Goal: Task Accomplishment & Management: Use online tool/utility

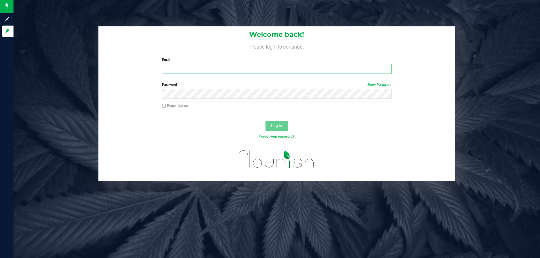
click at [207, 66] on input "Email" at bounding box center [276, 69] width 229 height 10
type input "[EMAIL_ADDRESS][DOMAIN_NAME]"
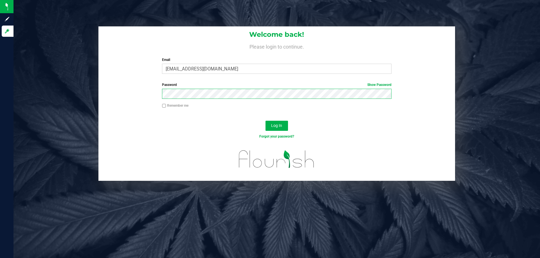
click at [265, 121] on button "Log In" at bounding box center [276, 126] width 22 height 10
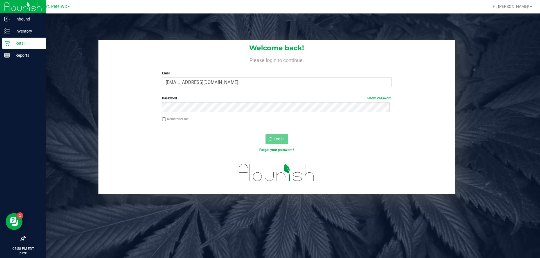
click at [6, 45] on icon at bounding box center [7, 43] width 6 height 6
click at [16, 41] on p "Retail" at bounding box center [27, 43] width 34 height 7
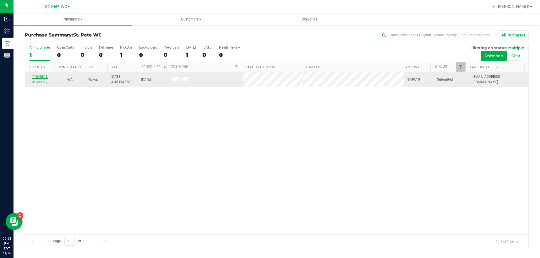
click at [36, 76] on link "11840813" at bounding box center [40, 77] width 16 height 4
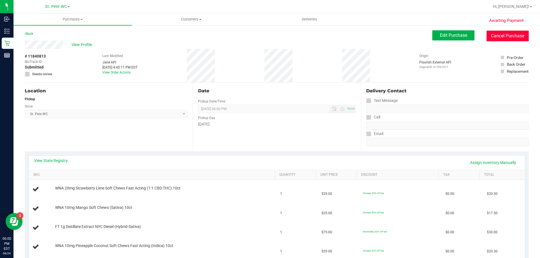
click at [496, 33] on button "Cancel Purchase" at bounding box center [507, 36] width 42 height 11
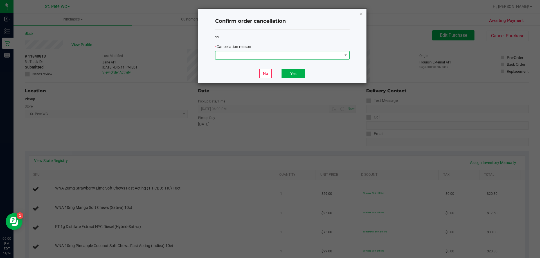
click at [285, 55] on span at bounding box center [278, 55] width 127 height 8
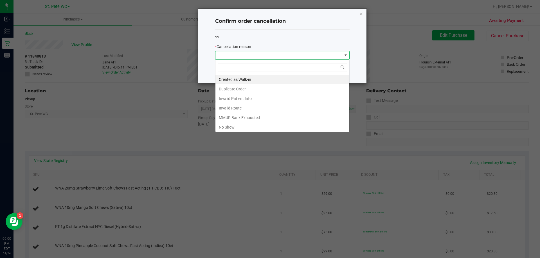
scroll to position [8, 134]
drag, startPoint x: 226, startPoint y: 129, endPoint x: 252, endPoint y: 119, distance: 27.9
click at [226, 129] on li "No Show" at bounding box center [282, 128] width 134 height 10
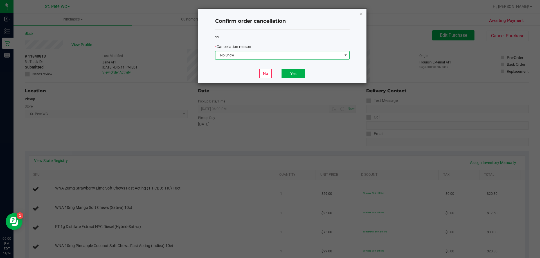
click at [299, 79] on div "No Yes" at bounding box center [282, 73] width 134 height 19
click at [298, 78] on div "No Yes" at bounding box center [282, 73] width 134 height 19
click at [294, 75] on button "Yes" at bounding box center [293, 74] width 24 height 10
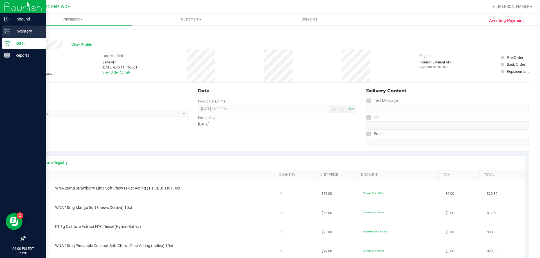
click at [25, 32] on p "Inventory" at bounding box center [27, 31] width 34 height 7
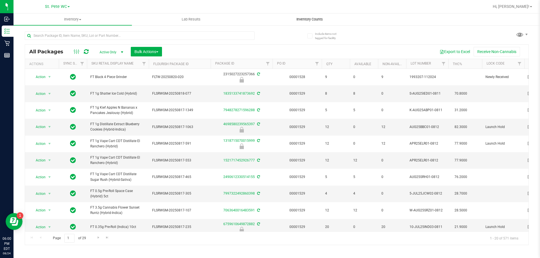
click at [319, 20] on span "Inventory Counts" at bounding box center [310, 19] width 42 height 5
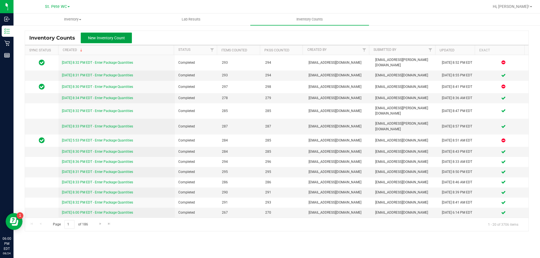
click at [100, 37] on span "New Inventory Count" at bounding box center [106, 38] width 37 height 4
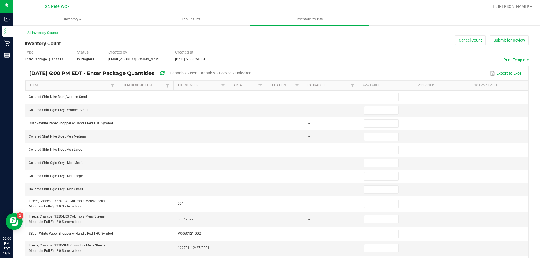
click at [251, 72] on span "Unlocked" at bounding box center [243, 73] width 16 height 4
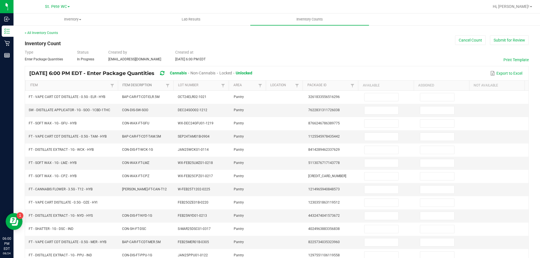
click at [158, 85] on link "Item Description" at bounding box center [143, 85] width 42 height 4
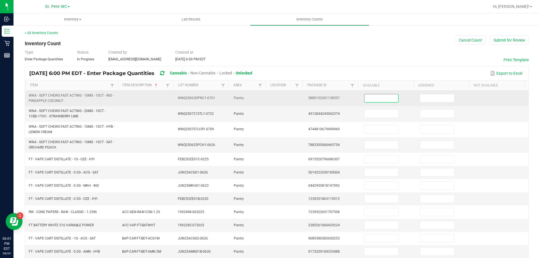
click at [364, 102] on input at bounding box center [381, 98] width 34 height 8
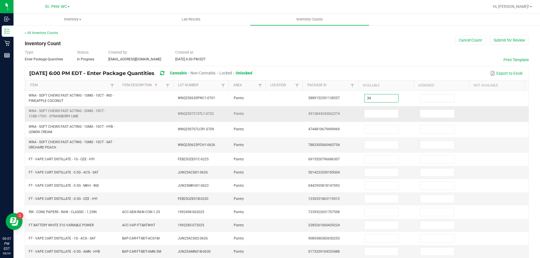
type input "39"
type input "4"
type input "21"
type input "2"
type input "6"
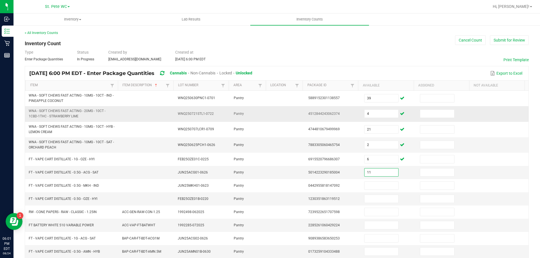
type input "11"
type input "1"
type input "5"
type input "99"
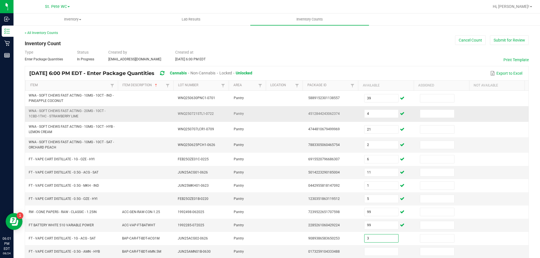
type input "3"
type input "5"
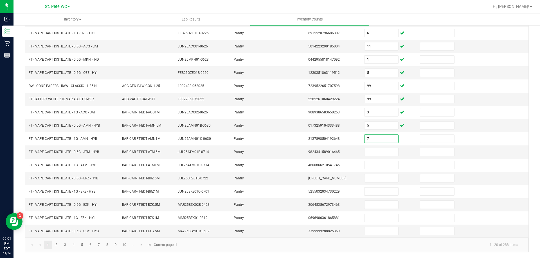
type input "7"
type input "5"
type input "9"
type input "4"
type input "5"
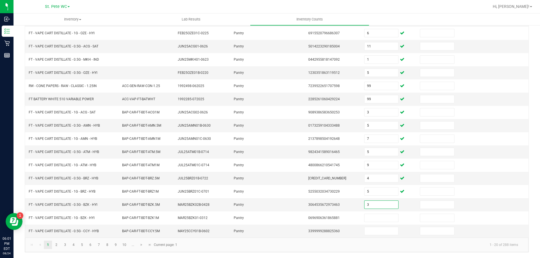
type input "3"
type input "2"
click at [57, 246] on link "2" at bounding box center [56, 245] width 8 height 8
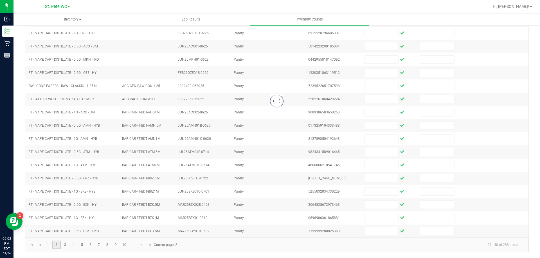
scroll to position [117, 0]
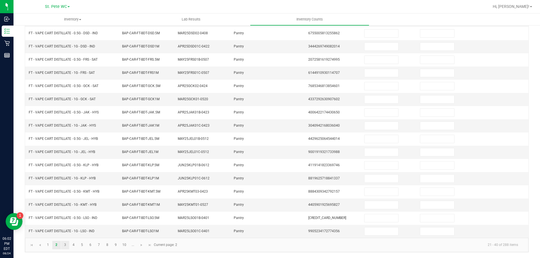
click at [65, 244] on link "3" at bounding box center [65, 245] width 8 height 8
click at [73, 249] on link "4" at bounding box center [73, 245] width 8 height 8
click at [82, 245] on link "5" at bounding box center [82, 245] width 8 height 8
click at [95, 245] on link "7" at bounding box center [99, 245] width 8 height 8
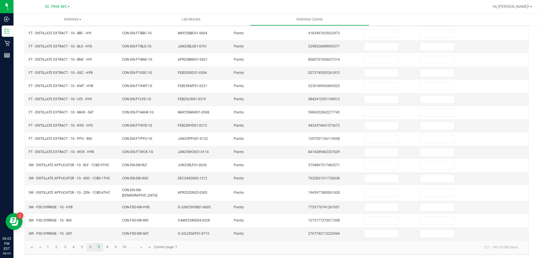
click at [90, 245] on link "6" at bounding box center [90, 248] width 8 height 8
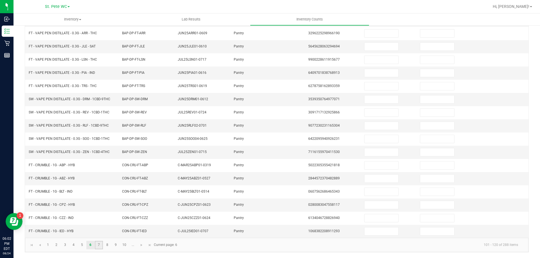
click at [99, 245] on link "7" at bounding box center [99, 245] width 8 height 8
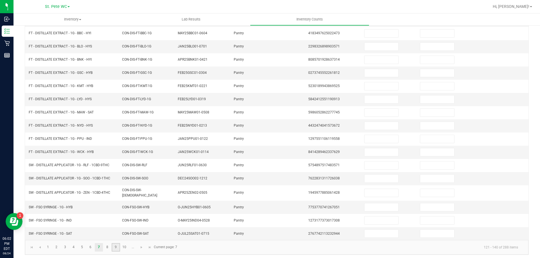
click at [116, 245] on link "9" at bounding box center [116, 248] width 8 height 8
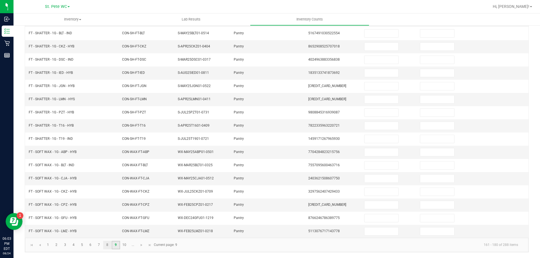
click at [107, 245] on link "8" at bounding box center [107, 245] width 8 height 8
click at [116, 245] on link "9" at bounding box center [116, 245] width 8 height 8
click at [124, 245] on link "10" at bounding box center [124, 245] width 8 height 8
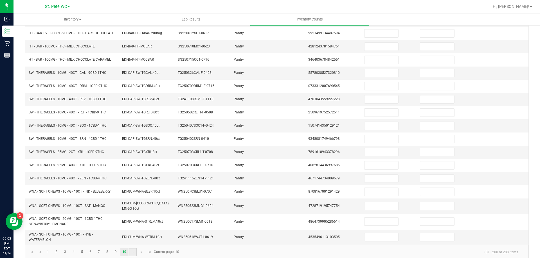
click at [133, 252] on link "..." at bounding box center [133, 252] width 8 height 8
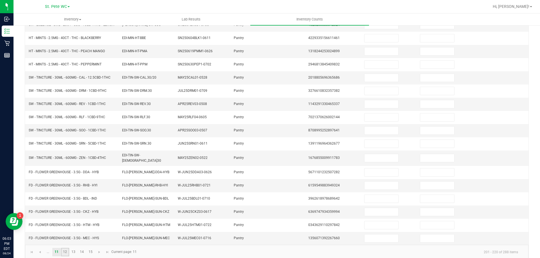
click at [66, 254] on link "12" at bounding box center [65, 252] width 8 height 8
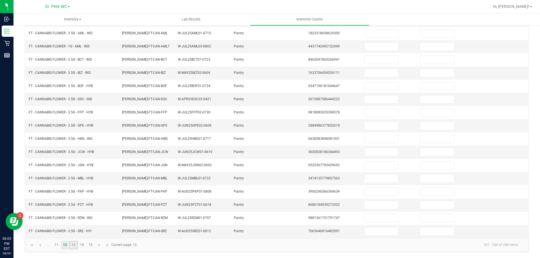
click at [74, 243] on link "13" at bounding box center [73, 245] width 8 height 8
click at [82, 245] on link "14" at bounding box center [82, 245] width 8 height 8
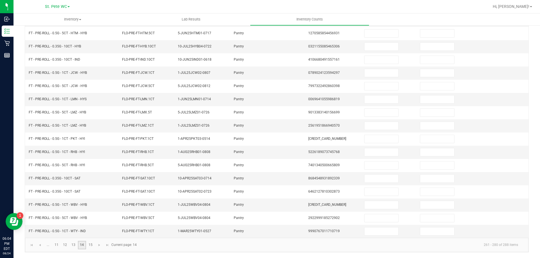
click at [90, 244] on link "15" at bounding box center [90, 245] width 8 height 8
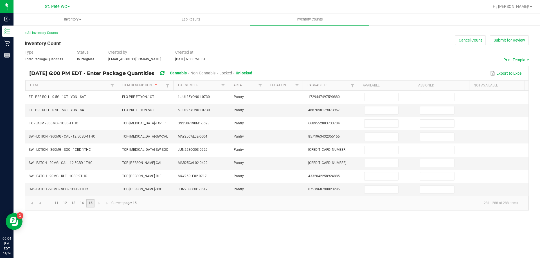
scroll to position [0, 0]
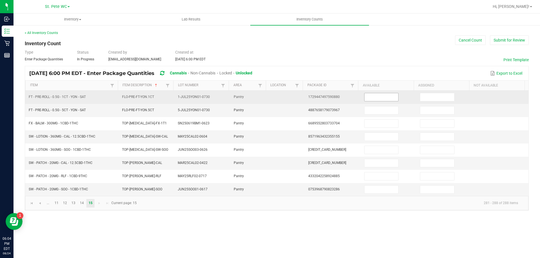
click at [376, 97] on input at bounding box center [381, 97] width 34 height 8
type input "22"
type input "2"
type input "11"
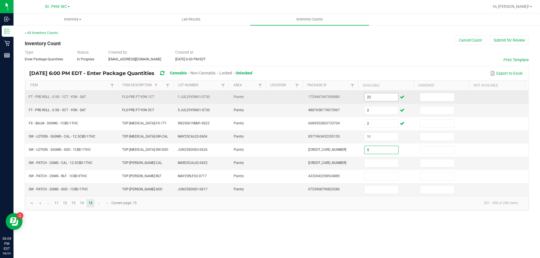
type input "5"
type input "1"
type input "7"
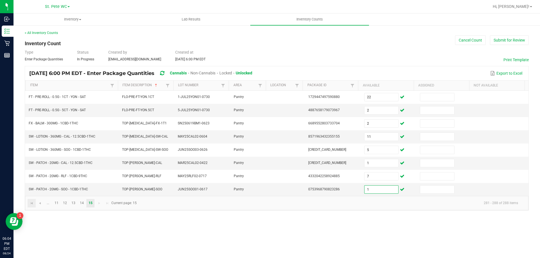
type input "1"
click at [30, 201] on link at bounding box center [32, 203] width 8 height 8
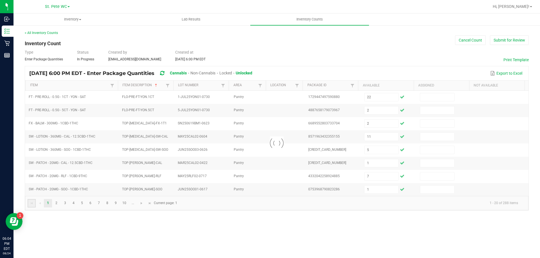
type input "39"
type input "4"
type input "21"
type input "2"
type input "6"
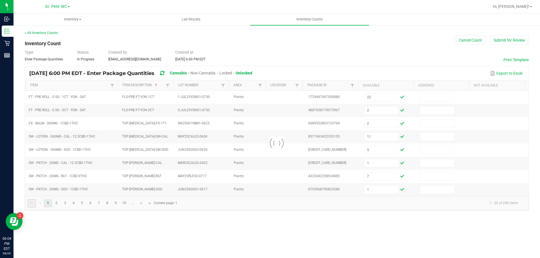
type input "11"
type input "1"
type input "5"
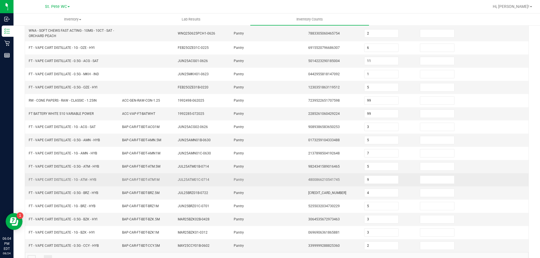
scroll to position [126, 0]
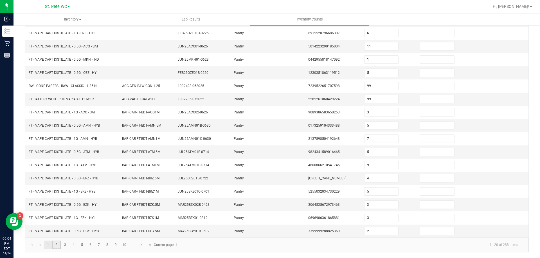
click at [57, 245] on link "2" at bounding box center [56, 245] width 8 height 8
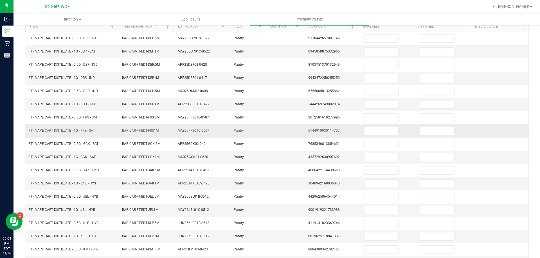
scroll to position [0, 0]
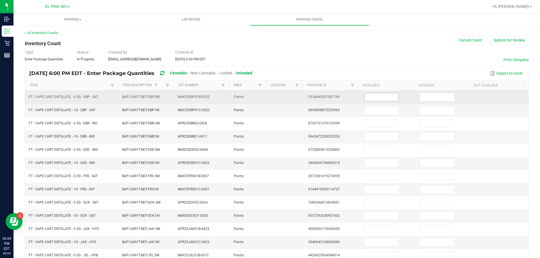
click at [364, 96] on input at bounding box center [381, 97] width 34 height 8
type input "3"
type input "11"
type input "3"
type input "12"
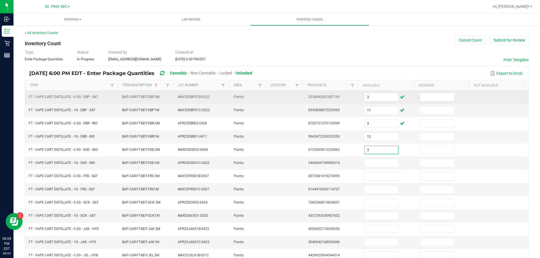
type input "3"
type input "10"
type input "2"
type input "1"
type input "5"
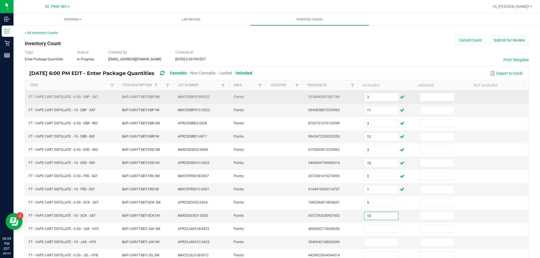
type input "10"
type input "1"
type input "8"
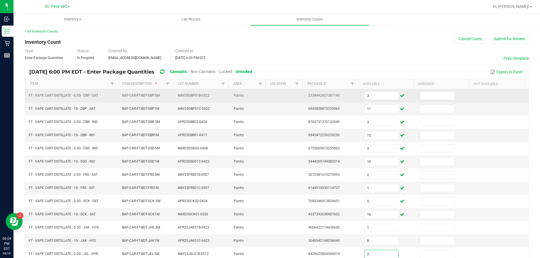
type input "2"
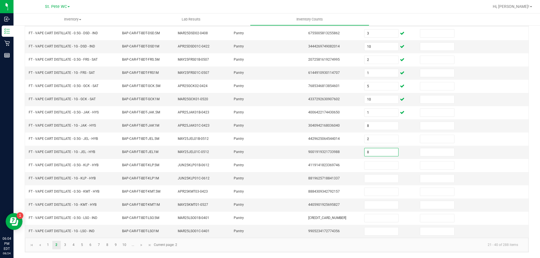
type input "8"
type input "9"
type input "5"
type input "1"
type input "2"
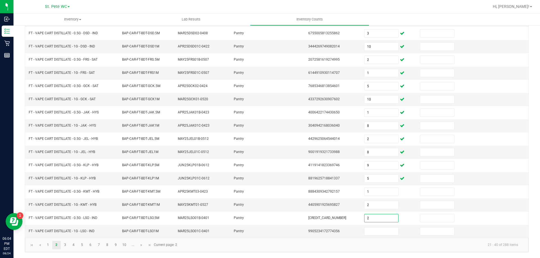
type input "2"
type input "3"
click at [63, 246] on link "3" at bounding box center [65, 245] width 8 height 8
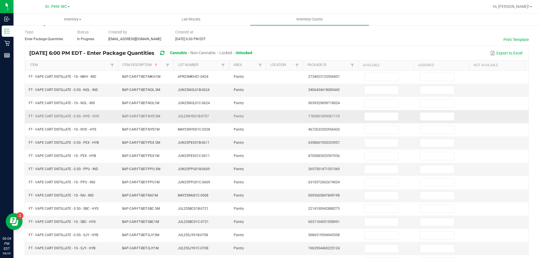
scroll to position [0, 0]
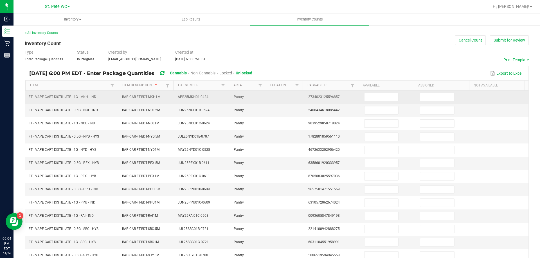
click at [374, 92] on td at bounding box center [389, 97] width 56 height 13
click at [374, 94] on input at bounding box center [381, 97] width 34 height 8
type input "1"
type input "9"
type input "4"
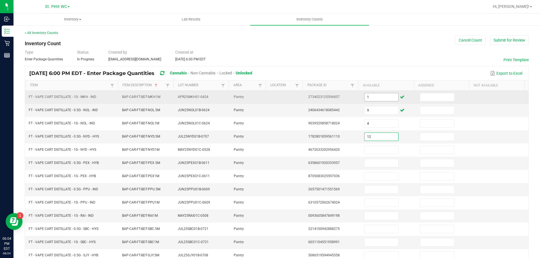
type input "12"
type input "10"
type input "2"
type input "10"
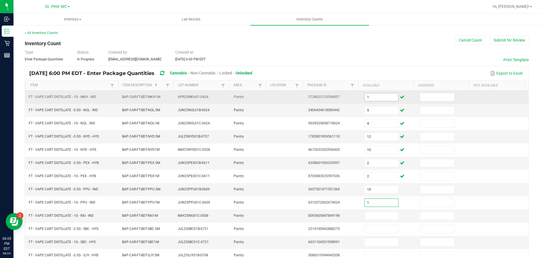
type input "1"
type input "2"
type input "4"
type input "10"
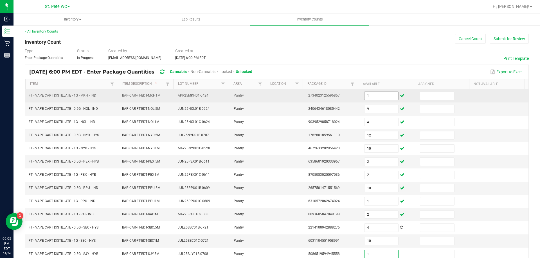
type input "1"
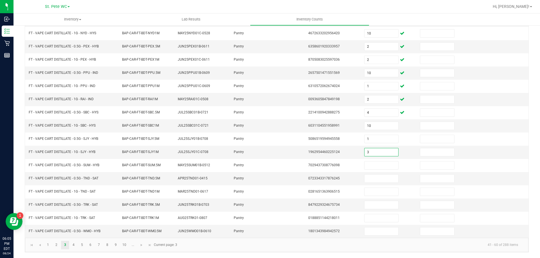
type input "3"
type input "12"
type input "7"
type input "4"
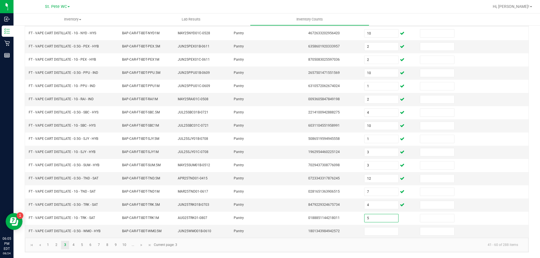
type input "5"
type input "2"
click at [73, 244] on link "4" at bounding box center [73, 245] width 8 height 8
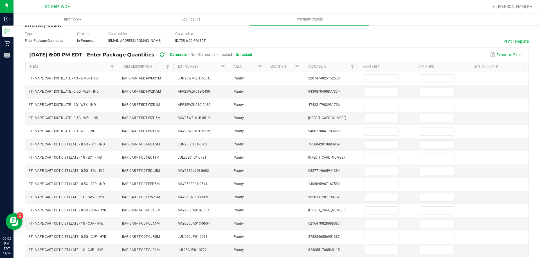
scroll to position [0, 0]
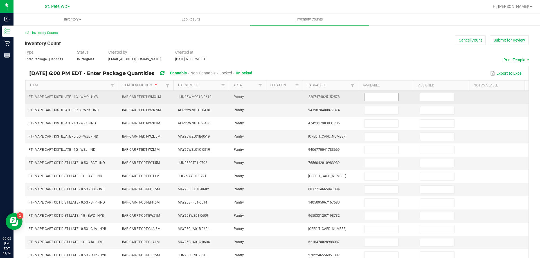
click at [364, 93] on td at bounding box center [389, 97] width 56 height 13
click at [365, 96] on input at bounding box center [381, 97] width 34 height 8
type input "7"
type input "1"
type input "12"
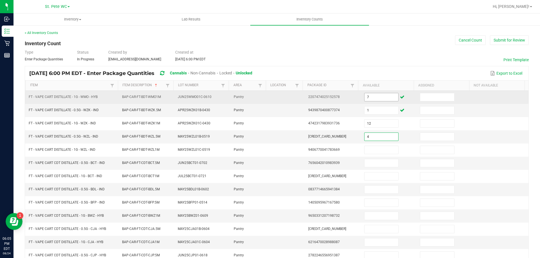
type input "4"
type input "2"
type input "3"
type input "10"
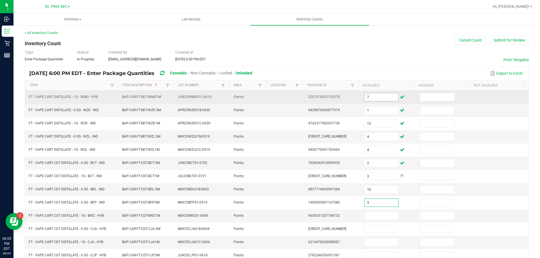
type input "3"
type input "5"
type input "3"
type input "10"
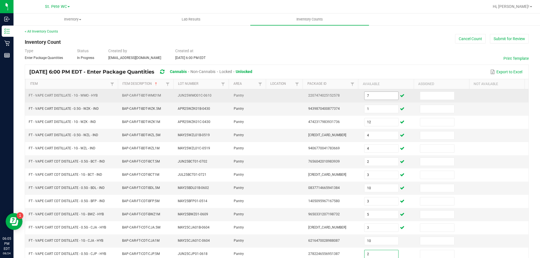
type input "2"
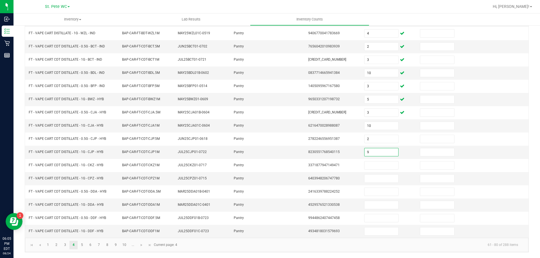
type input "9"
type input "8"
type input "2"
type input "4"
type input "1"
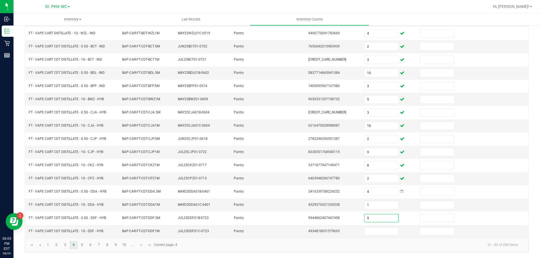
type input "9"
type input "4"
click at [83, 245] on link "5" at bounding box center [82, 245] width 8 height 8
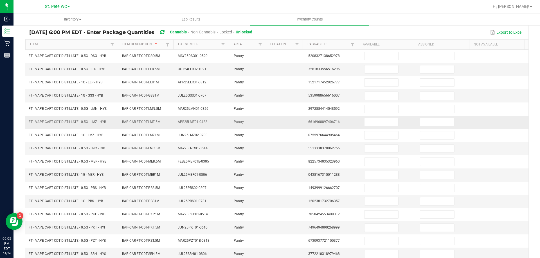
scroll to position [0, 0]
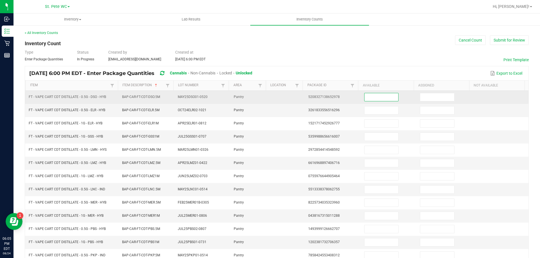
click at [373, 98] on input at bounding box center [381, 97] width 34 height 8
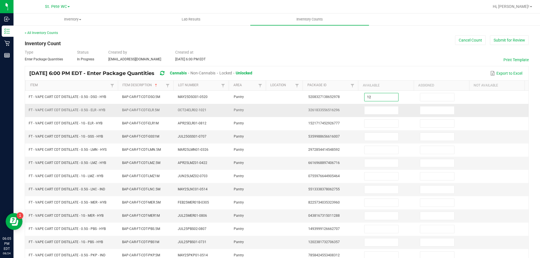
type input "12"
type input "3"
type input "10"
type input "1"
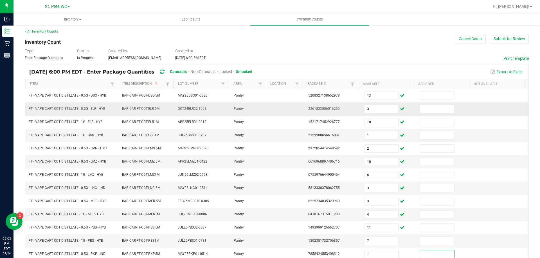
scroll to position [117, 0]
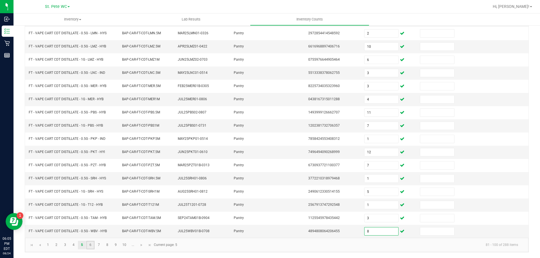
click at [90, 245] on link "6" at bounding box center [90, 245] width 8 height 8
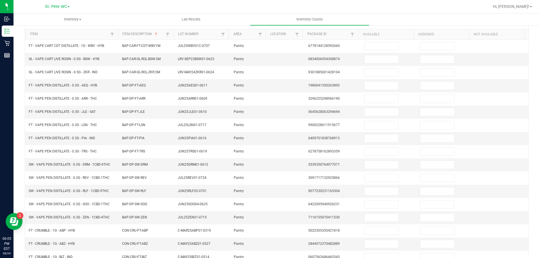
scroll to position [0, 0]
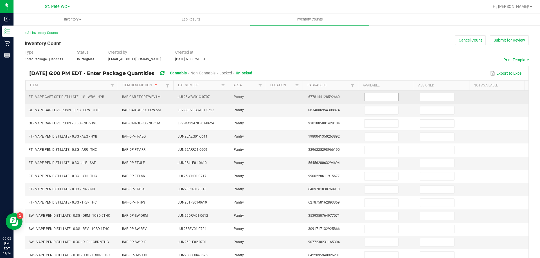
drag, startPoint x: 390, startPoint y: 96, endPoint x: 387, endPoint y: 96, distance: 3.1
click at [388, 96] on input at bounding box center [381, 97] width 34 height 8
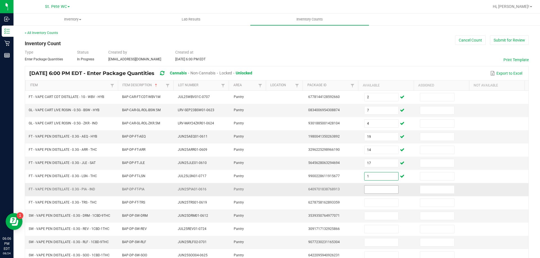
click at [377, 186] on input at bounding box center [381, 190] width 34 height 8
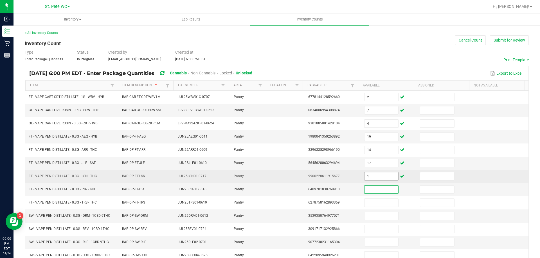
click at [373, 176] on input "1" at bounding box center [381, 177] width 34 height 8
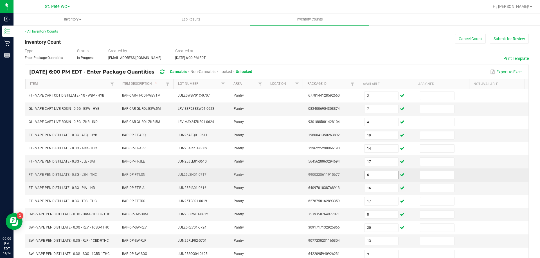
scroll to position [117, 0]
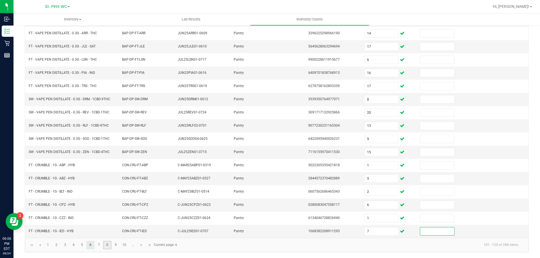
drag, startPoint x: 104, startPoint y: 245, endPoint x: 101, endPoint y: 245, distance: 2.8
click at [103, 245] on link "8" at bounding box center [107, 245] width 8 height 8
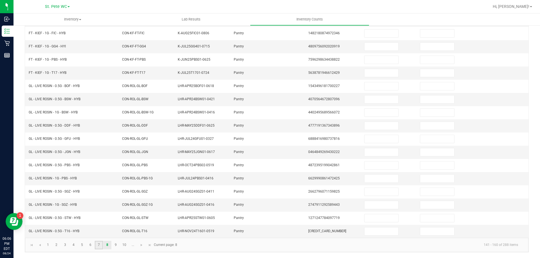
click at [98, 245] on link "7" at bounding box center [99, 245] width 8 height 8
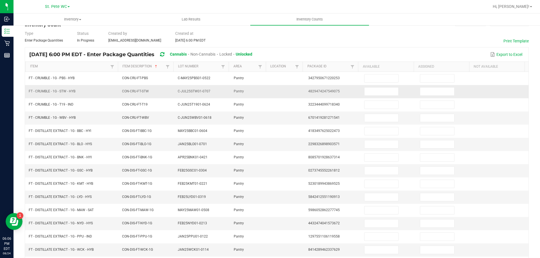
scroll to position [0, 0]
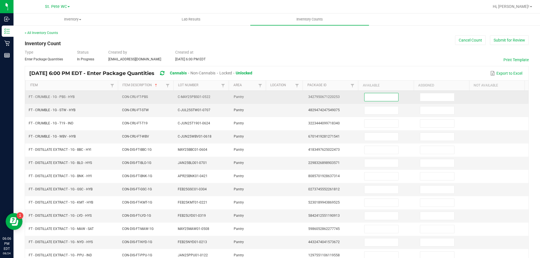
click at [377, 99] on input at bounding box center [381, 97] width 34 height 8
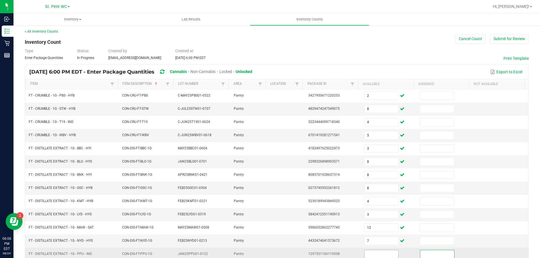
click at [371, 255] on input at bounding box center [381, 255] width 34 height 8
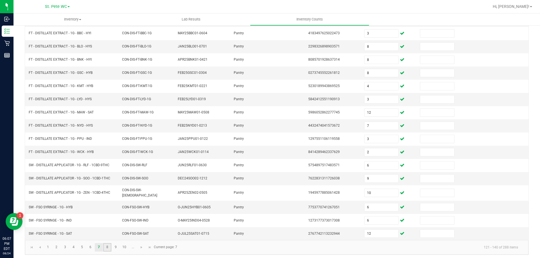
click at [108, 247] on link "8" at bounding box center [107, 248] width 8 height 8
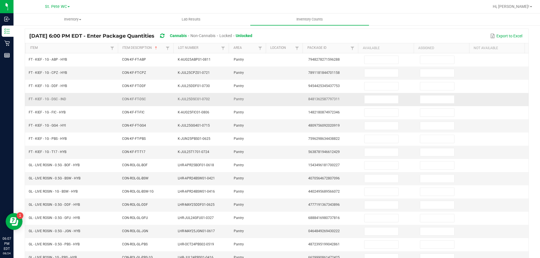
scroll to position [0, 0]
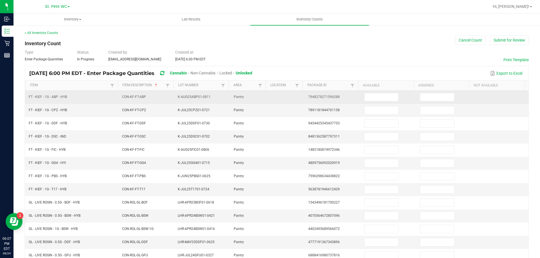
click at [365, 102] on td at bounding box center [389, 97] width 56 height 13
click at [365, 98] on input at bounding box center [381, 97] width 34 height 8
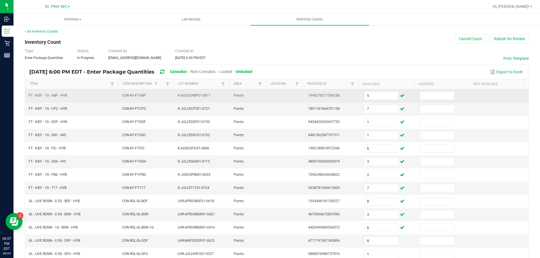
scroll to position [117, 0]
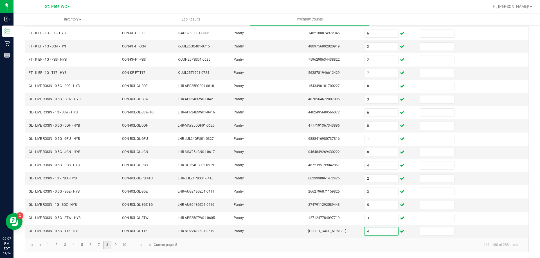
click at [111, 245] on link "8" at bounding box center [107, 245] width 8 height 8
click at [114, 244] on link "9" at bounding box center [116, 245] width 8 height 8
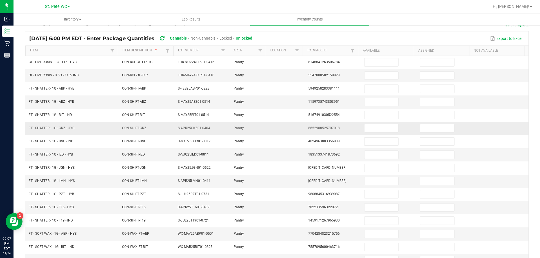
scroll to position [0, 0]
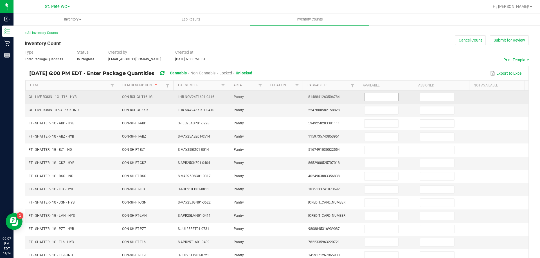
click at [380, 100] on input at bounding box center [381, 97] width 34 height 8
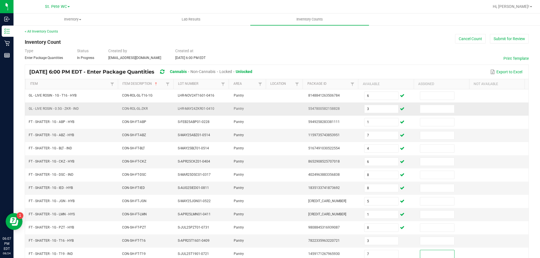
scroll to position [117, 0]
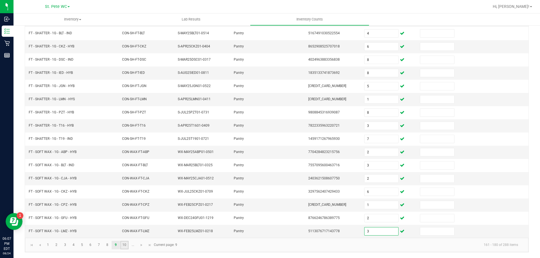
click at [124, 245] on link "10" at bounding box center [124, 245] width 8 height 8
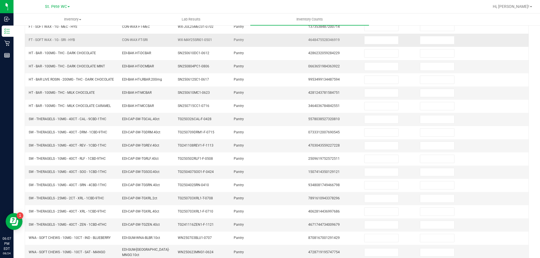
scroll to position [4, 0]
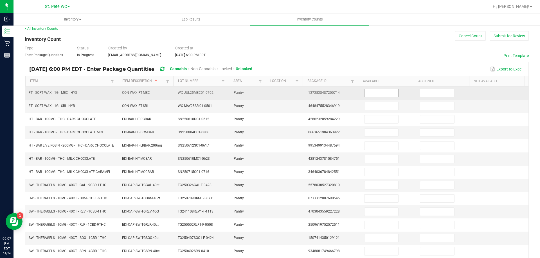
click at [378, 92] on input at bounding box center [381, 93] width 34 height 8
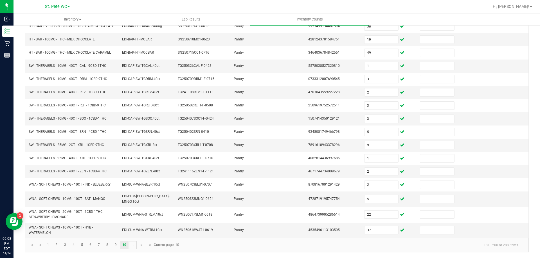
click at [134, 247] on link "..." at bounding box center [133, 245] width 8 height 8
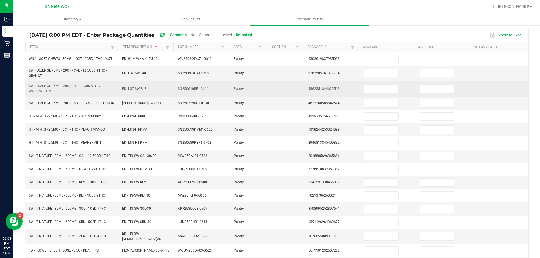
scroll to position [0, 0]
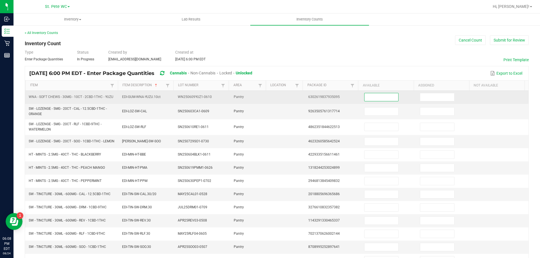
click at [364, 95] on input at bounding box center [381, 97] width 34 height 8
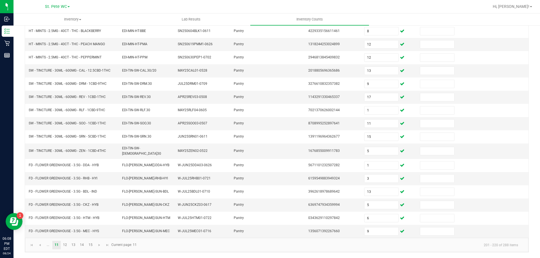
drag, startPoint x: 74, startPoint y: 216, endPoint x: 73, endPoint y: 252, distance: 36.0
drag, startPoint x: 73, startPoint y: 252, endPoint x: 64, endPoint y: 248, distance: 10.5
click at [64, 248] on link "12" at bounding box center [65, 245] width 8 height 8
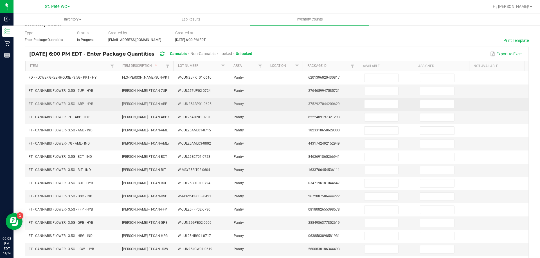
scroll to position [0, 0]
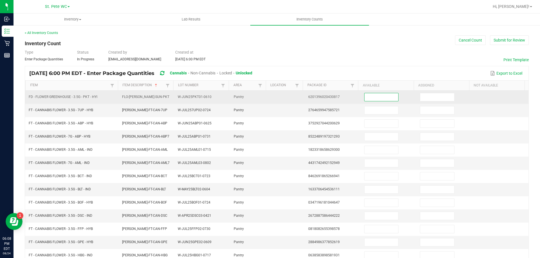
click at [377, 98] on input at bounding box center [381, 97] width 34 height 8
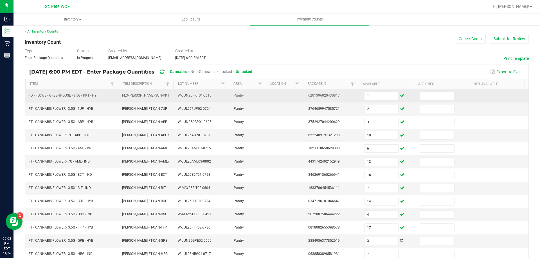
scroll to position [117, 0]
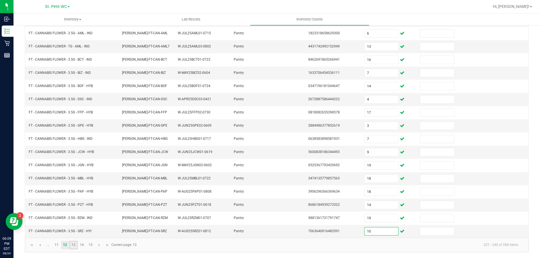
click at [73, 247] on link "13" at bounding box center [73, 245] width 8 height 8
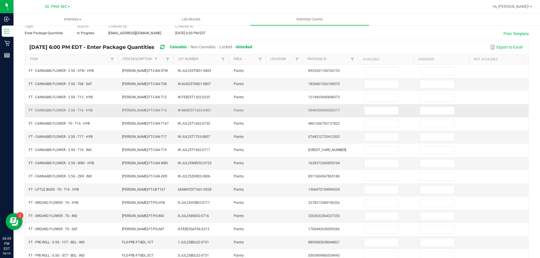
scroll to position [0, 0]
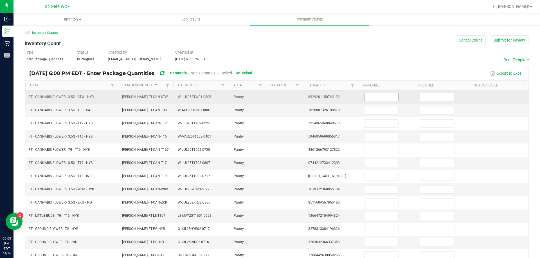
click at [368, 101] on input at bounding box center [381, 97] width 34 height 8
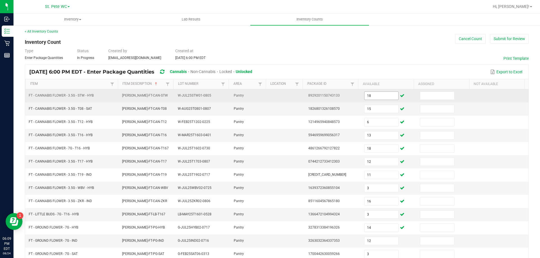
scroll to position [117, 0]
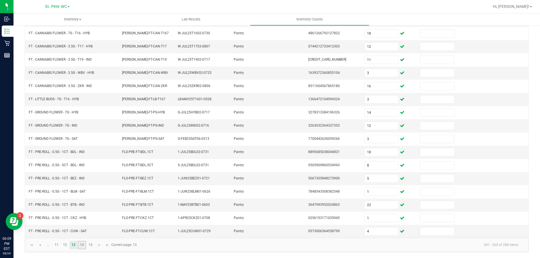
click at [83, 249] on link "14" at bounding box center [82, 245] width 8 height 8
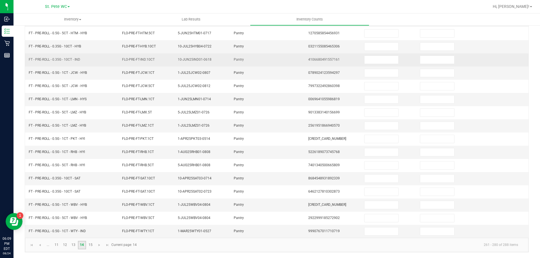
scroll to position [0, 0]
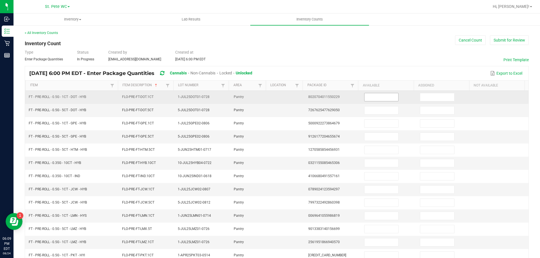
click at [365, 101] on input at bounding box center [381, 97] width 34 height 8
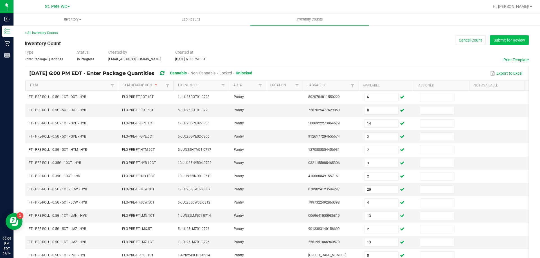
click at [517, 37] on button "Submit for Review" at bounding box center [509, 40] width 39 height 10
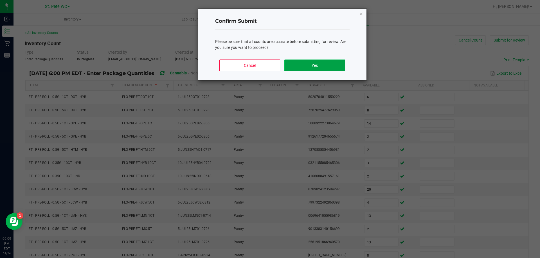
drag, startPoint x: 333, startPoint y: 66, endPoint x: 338, endPoint y: 64, distance: 5.4
click at [334, 66] on button "Yes" at bounding box center [314, 66] width 60 height 12
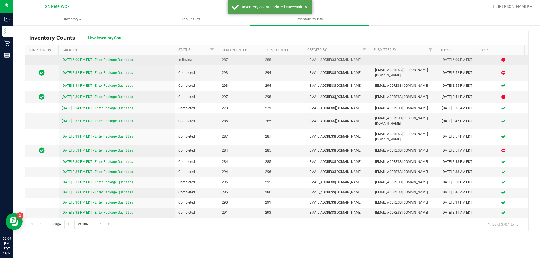
click at [113, 58] on link "[DATE] 6:00 PM EDT - Enter Package Quantities" at bounding box center [97, 60] width 71 height 4
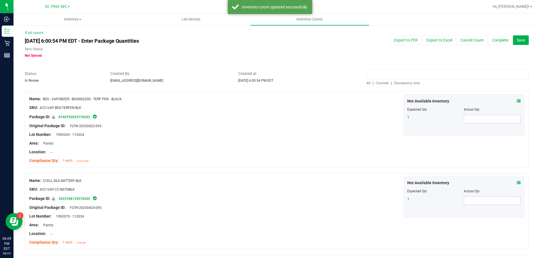
drag, startPoint x: 401, startPoint y: 77, endPoint x: 402, endPoint y: 80, distance: 2.9
click at [402, 79] on input at bounding box center [447, 74] width 162 height 10
click at [402, 81] on span "Discrepancy only" at bounding box center [407, 83] width 26 height 4
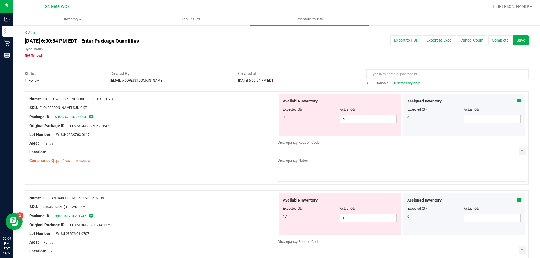
drag, startPoint x: 124, startPoint y: 124, endPoint x: 255, endPoint y: 132, distance: 131.6
click at [124, 124] on div "Original Package ID: FLSRWGM-20250623-842" at bounding box center [153, 126] width 248 height 6
click at [365, 121] on span "5 5" at bounding box center [368, 119] width 57 height 8
drag, startPoint x: 365, startPoint y: 121, endPoint x: 311, endPoint y: 120, distance: 54.0
click at [311, 120] on div "4 5 5" at bounding box center [340, 119] width 114 height 8
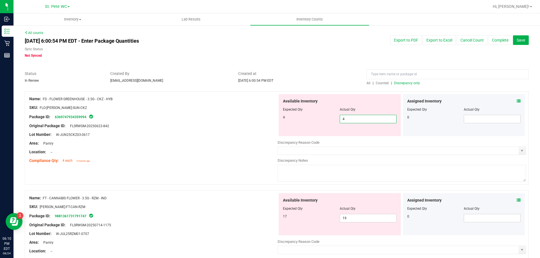
click at [221, 134] on div "Lot Number: W-JUN25CKZ03-0617" at bounding box center [153, 135] width 248 height 6
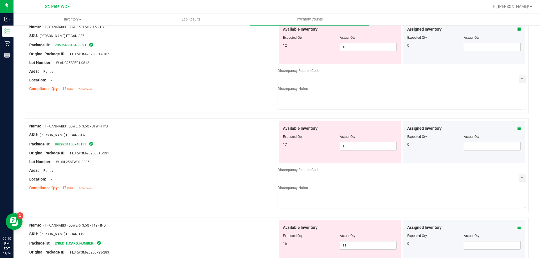
scroll to position [281, 0]
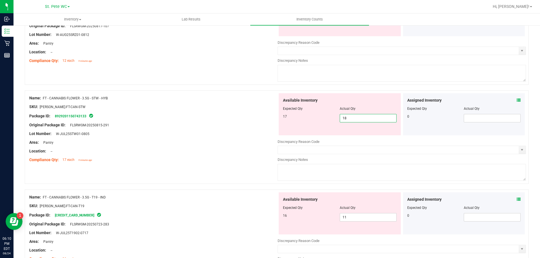
click at [356, 116] on span "18 18" at bounding box center [368, 118] width 57 height 8
click at [219, 140] on div "Area: Pantry" at bounding box center [153, 143] width 248 height 6
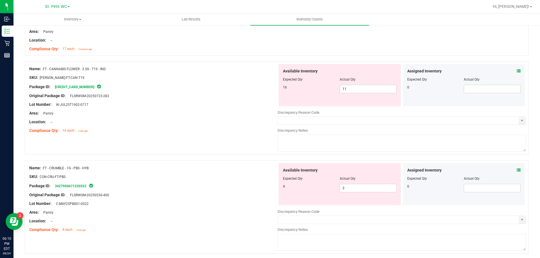
scroll to position [394, 0]
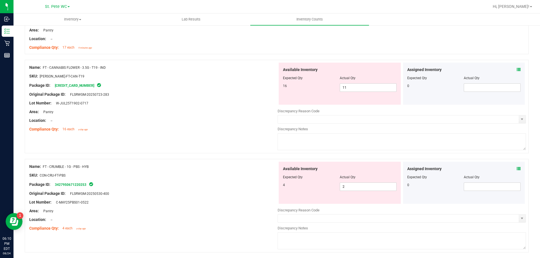
click at [222, 130] on div "Compliance Qty: 16 each a day ago" at bounding box center [153, 130] width 248 height 6
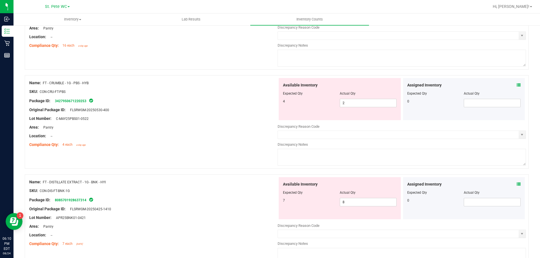
scroll to position [478, 0]
drag, startPoint x: 168, startPoint y: 152, endPoint x: 171, endPoint y: 150, distance: 3.7
click at [170, 151] on div "Name: FT - CRUMBLE - 1G - PBS - HYB SKU: CON-CRU-FT-PBS Package ID: 34279506712…" at bounding box center [277, 122] width 504 height 94
click at [213, 133] on div "Location: --" at bounding box center [153, 136] width 248 height 6
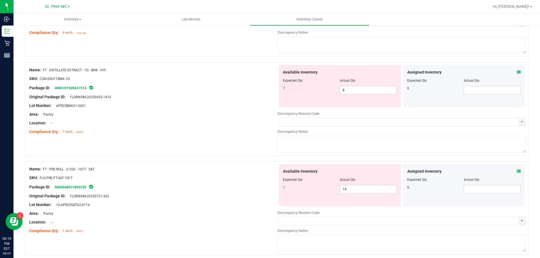
scroll to position [591, 0]
drag, startPoint x: 360, startPoint y: 90, endPoint x: 296, endPoint y: 92, distance: 64.1
click at [296, 92] on div "7 8 8" at bounding box center [340, 89] width 114 height 8
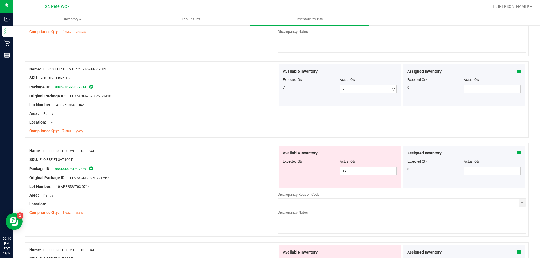
click at [152, 125] on div "Location: --" at bounding box center [153, 123] width 248 height 6
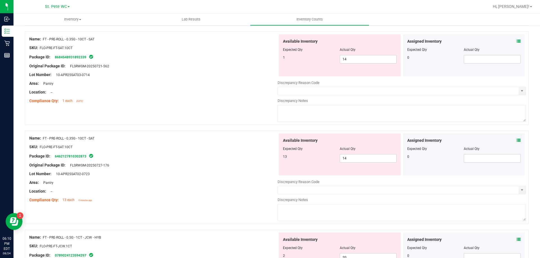
scroll to position [703, 0]
drag, startPoint x: 161, startPoint y: 125, endPoint x: 175, endPoint y: 122, distance: 13.7
click at [162, 125] on div at bounding box center [277, 128] width 504 height 6
click at [361, 63] on div "Available Inventory Expected Qty Actual Qty 1 14 14" at bounding box center [340, 55] width 122 height 42
click at [355, 61] on span "14 14" at bounding box center [368, 59] width 57 height 8
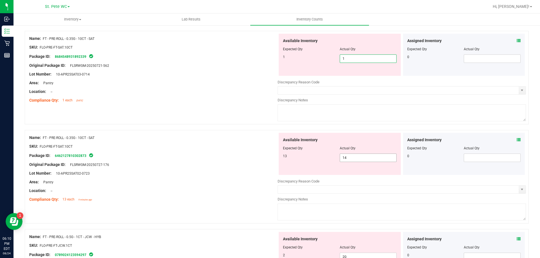
click at [346, 162] on div "Available Inventory Expected Qty Actual Qty 13 14 14" at bounding box center [402, 177] width 248 height 89
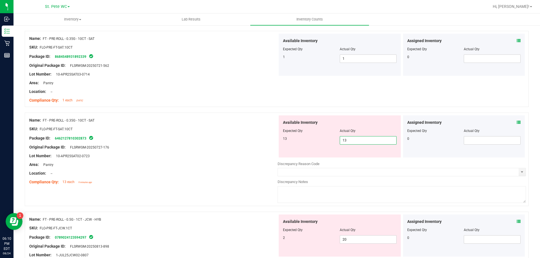
click at [227, 159] on div at bounding box center [153, 160] width 248 height 3
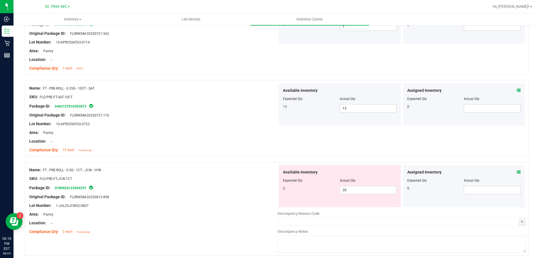
scroll to position [787, 0]
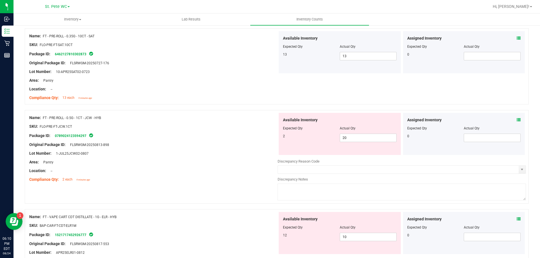
click at [226, 160] on div "Area: Pantry" at bounding box center [153, 162] width 248 height 6
click at [346, 136] on span "20 20" at bounding box center [368, 138] width 57 height 8
click at [242, 154] on div "Lot Number: 1-JUL25JCW02-0807" at bounding box center [153, 154] width 248 height 6
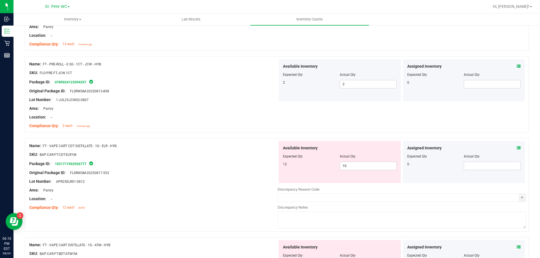
scroll to position [844, 0]
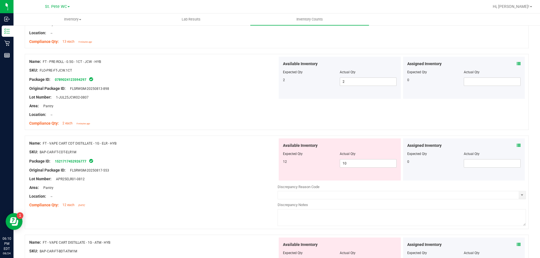
click at [235, 173] on div "Original Package ID: FLSRWGM-20250817-553" at bounding box center [153, 171] width 248 height 6
click at [369, 162] on span "10 10" at bounding box center [368, 163] width 57 height 8
click at [200, 166] on div at bounding box center [153, 166] width 248 height 3
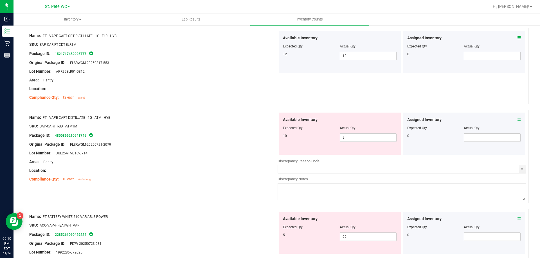
scroll to position [956, 0]
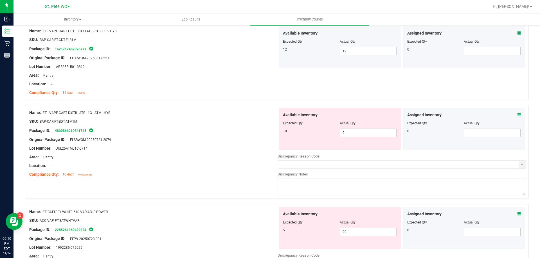
click at [206, 166] on div "Location: --" at bounding box center [153, 166] width 248 height 6
click at [358, 132] on span "9 9" at bounding box center [368, 133] width 57 height 8
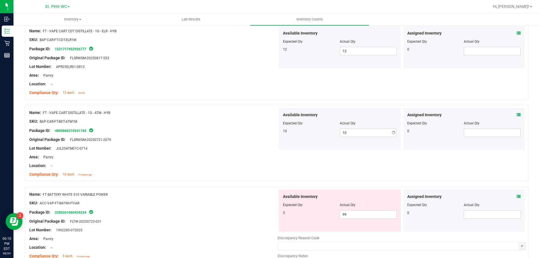
click at [212, 168] on div "Location: --" at bounding box center [153, 166] width 248 height 6
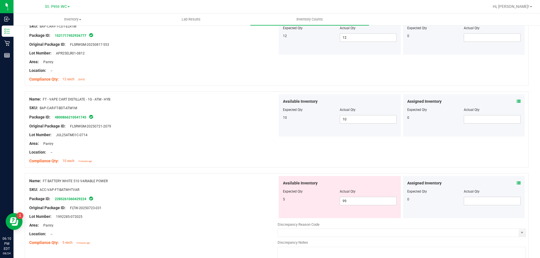
scroll to position [1040, 0]
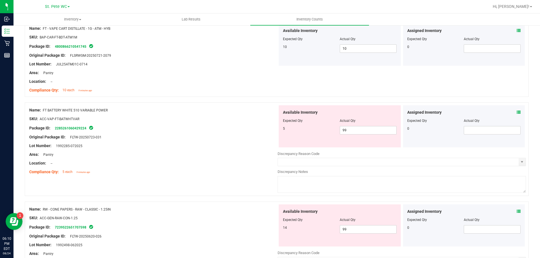
click at [218, 182] on div "Name: FT BATTERY WHITE 510 VARIABLE POWER SKU: ACC-VAP-FT-BATWHTVAR Package ID:…" at bounding box center [277, 150] width 504 height 94
drag, startPoint x: 373, startPoint y: 131, endPoint x: 317, endPoint y: 127, distance: 56.1
click at [317, 127] on div "5 99 99" at bounding box center [340, 130] width 114 height 8
drag, startPoint x: 222, startPoint y: 137, endPoint x: 226, endPoint y: 137, distance: 3.9
click at [222, 137] on div "Original Package ID: FLTW-20250723-031" at bounding box center [153, 137] width 248 height 6
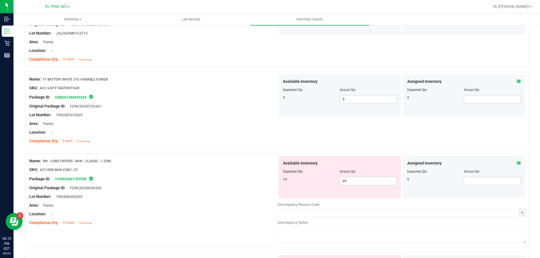
scroll to position [1125, 0]
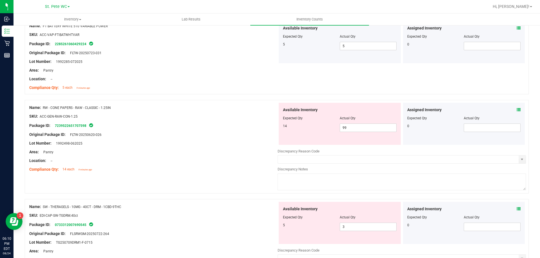
drag, startPoint x: 228, startPoint y: 143, endPoint x: 311, endPoint y: 148, distance: 83.4
click at [229, 143] on div "Lot Number: 1992498-062025" at bounding box center [153, 144] width 248 height 6
drag, startPoint x: 362, startPoint y: 131, endPoint x: 307, endPoint y: 130, distance: 54.6
click at [307, 130] on div "14 99 99" at bounding box center [340, 128] width 114 height 8
click at [250, 144] on div "Lot Number: 1992498-062025" at bounding box center [153, 144] width 248 height 6
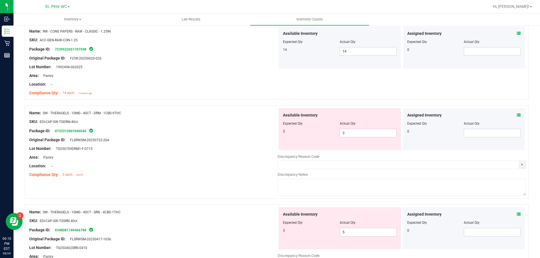
scroll to position [1209, 0]
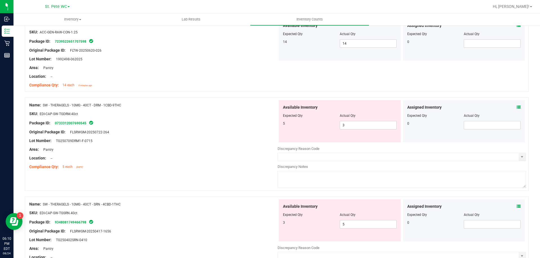
click at [252, 146] on div at bounding box center [153, 145] width 248 height 3
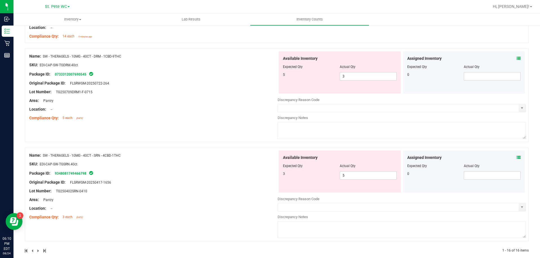
scroll to position [1265, 0]
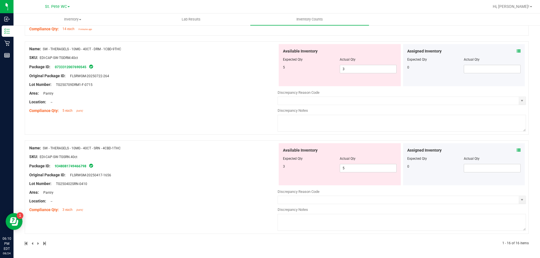
drag, startPoint x: 368, startPoint y: 74, endPoint x: 293, endPoint y: 74, distance: 74.8
click at [293, 74] on div "Available Inventory Expected Qty Actual Qty 5 3 3" at bounding box center [340, 65] width 122 height 42
drag, startPoint x: 350, startPoint y: 70, endPoint x: 333, endPoint y: 71, distance: 16.9
click at [333, 71] on div "5 3 3" at bounding box center [340, 69] width 114 height 8
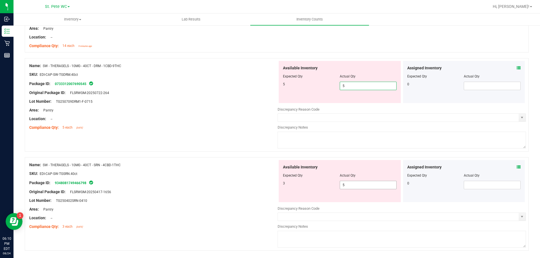
click at [355, 181] on span "5 5" at bounding box center [368, 185] width 57 height 8
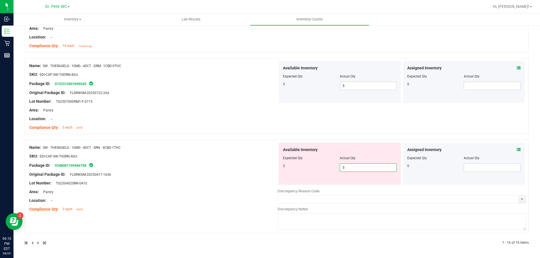
drag, startPoint x: 355, startPoint y: 168, endPoint x: 304, endPoint y: 166, distance: 51.2
click at [304, 166] on div "3 5 5" at bounding box center [340, 168] width 114 height 8
click at [231, 162] on div "Name: SW - THERAGELS - 10MG - 40CT - SRN - 4CBD-1THC SKU: EDI-CAP-SW-TGSRN.40ct…" at bounding box center [153, 179] width 248 height 72
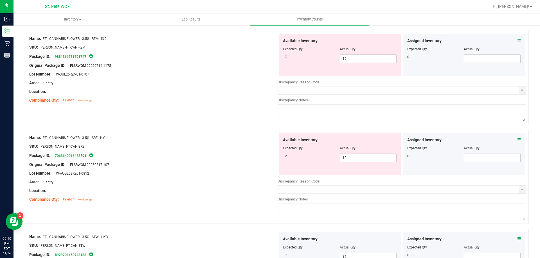
scroll to position [0, 0]
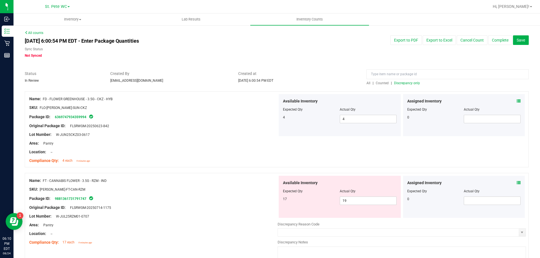
click at [410, 86] on div at bounding box center [277, 89] width 504 height 6
click at [409, 85] on span "Discrepancy only" at bounding box center [407, 83] width 26 height 4
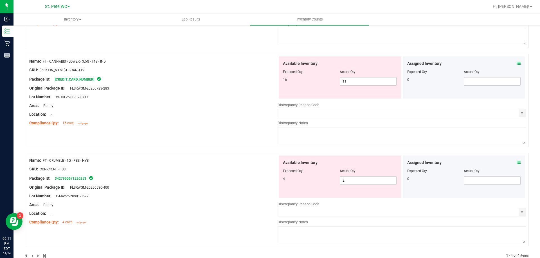
scroll to position [249, 0]
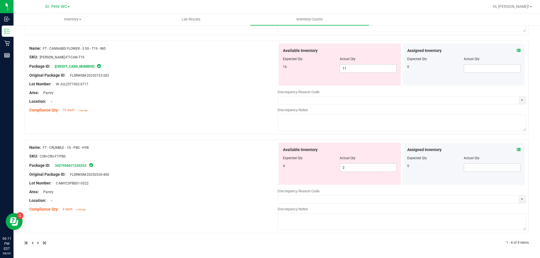
drag, startPoint x: 171, startPoint y: 194, endPoint x: 174, endPoint y: 193, distance: 3.7
click at [172, 194] on div "Area: Pantry" at bounding box center [153, 192] width 248 height 6
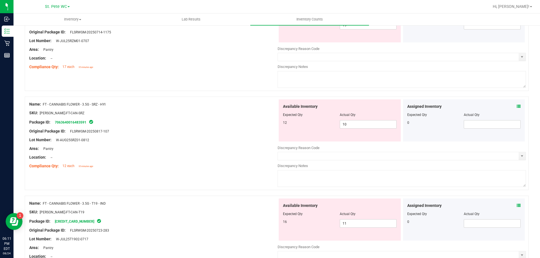
scroll to position [24, 0]
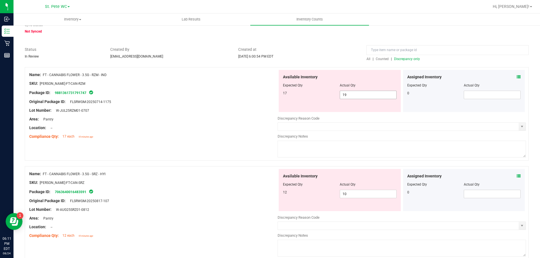
click at [356, 96] on span "19 19" at bounding box center [368, 95] width 57 height 8
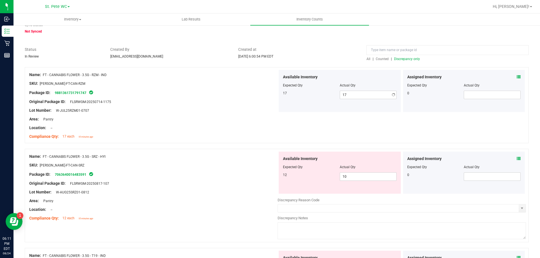
click at [168, 93] on div "Package ID: 9881361731791747" at bounding box center [153, 92] width 248 height 7
drag, startPoint x: 182, startPoint y: 191, endPoint x: 185, endPoint y: 188, distance: 3.8
click at [182, 191] on div "Lot Number: W-AUG25SRZ01-0812" at bounding box center [153, 193] width 248 height 6
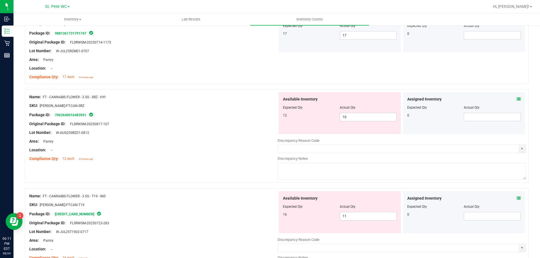
scroll to position [109, 0]
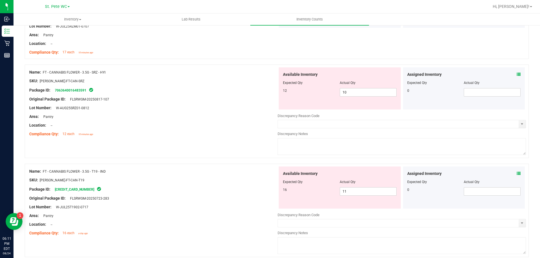
drag, startPoint x: 196, startPoint y: 140, endPoint x: 202, endPoint y: 139, distance: 6.3
click at [200, 139] on div "Name: FT - CANNABIS FLOWER - 3.5G - SRZ - HYI SKU: [PERSON_NAME]-FT-CAN-SRZ Pac…" at bounding box center [277, 112] width 504 height 94
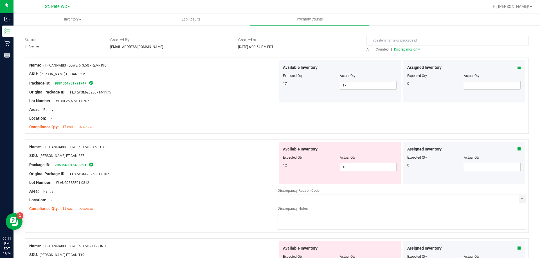
scroll to position [84, 0]
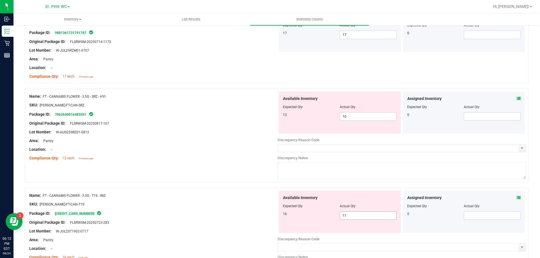
click at [359, 216] on span "11 11" at bounding box center [368, 216] width 57 height 8
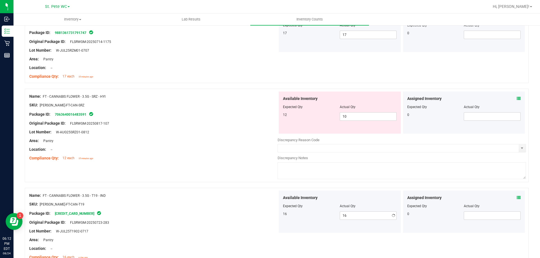
click at [237, 213] on div "Package ID: [CREDIT_CARD_NUMBER]" at bounding box center [153, 213] width 248 height 7
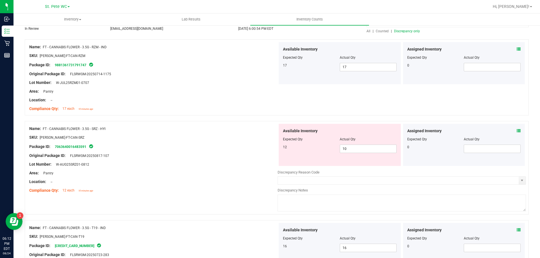
scroll to position [0, 0]
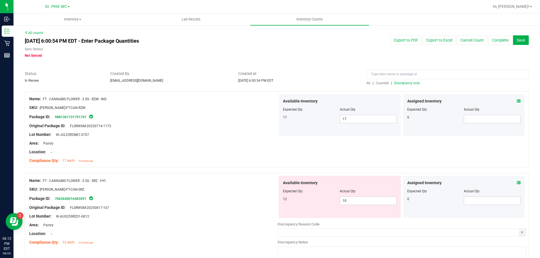
click at [233, 190] on div "SKU: [PERSON_NAME]-FT-CAN-SRZ" at bounding box center [153, 190] width 248 height 6
click at [223, 153] on div "Location: --" at bounding box center [153, 152] width 248 height 6
drag, startPoint x: 371, startPoint y: 206, endPoint x: 368, endPoint y: 205, distance: 2.9
click at [368, 205] on div "Available Inventory Expected Qty Actual Qty 12 10 10" at bounding box center [340, 197] width 122 height 42
click at [364, 202] on span "10 10" at bounding box center [368, 201] width 57 height 8
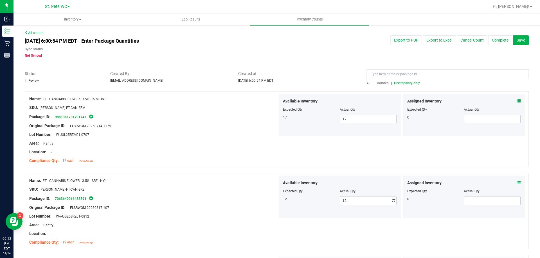
click at [232, 213] on div at bounding box center [153, 212] width 248 height 3
click at [407, 81] on span "Discrepancy only" at bounding box center [407, 83] width 26 height 4
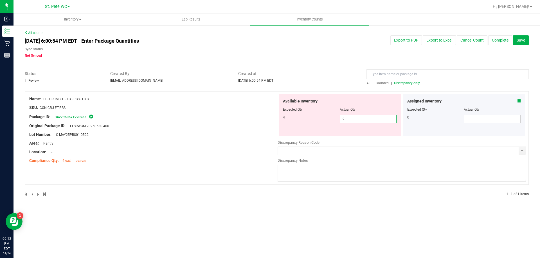
drag, startPoint x: 369, startPoint y: 120, endPoint x: 297, endPoint y: 120, distance: 72.3
click at [297, 120] on div "4 2 2" at bounding box center [340, 119] width 114 height 8
click at [248, 189] on div "All counts [DATE] 6:00:54 PM EDT - Enter Package Quantities Sync Status Not Syn…" at bounding box center [276, 117] width 526 height 185
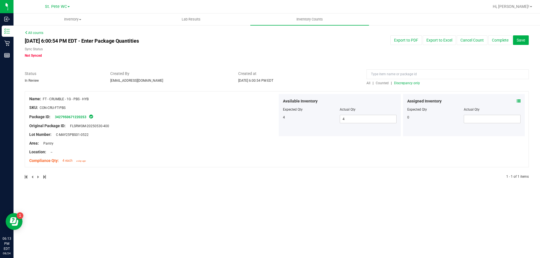
click at [520, 216] on div "Inventory All packages All inventory Waste log Create inventory Lab Results Inv…" at bounding box center [276, 135] width 526 height 245
click at [530, 40] on div "Export to PDF Export to Excel Cancel Count Complete Save" at bounding box center [425, 40] width 213 height 10
click at [510, 40] on button "Complete" at bounding box center [500, 40] width 24 height 10
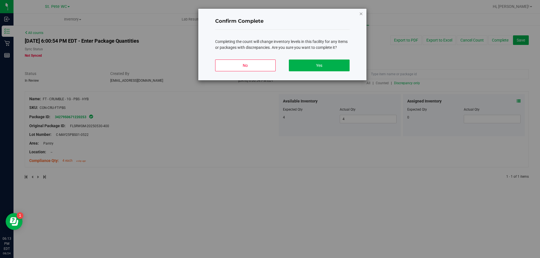
click at [360, 15] on icon "button" at bounding box center [361, 13] width 4 height 7
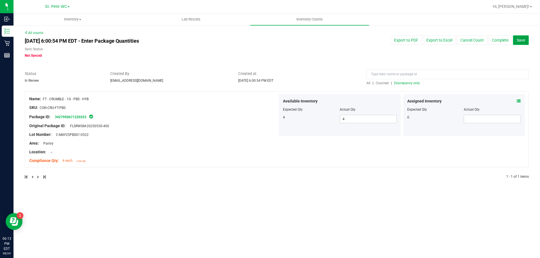
click at [520, 39] on span "Save" at bounding box center [521, 40] width 8 height 4
